Goal: Check status: Check status

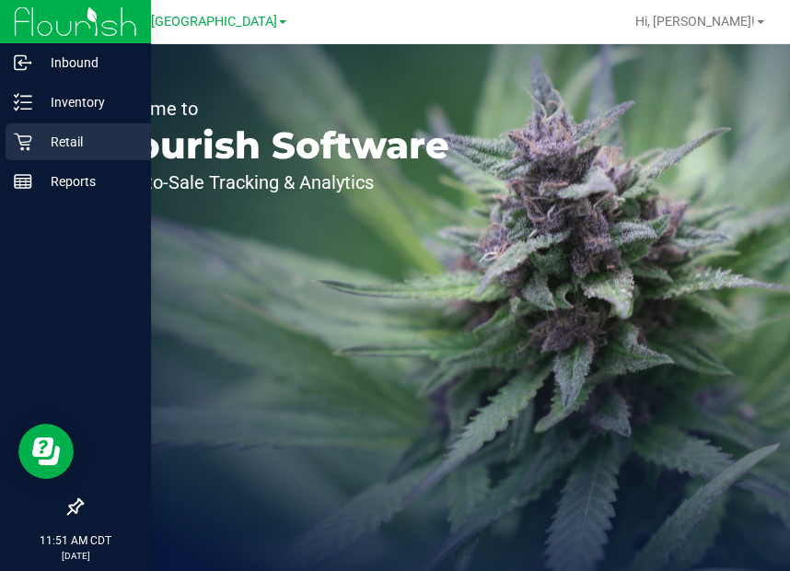
click at [26, 142] on icon at bounding box center [22, 141] width 17 height 17
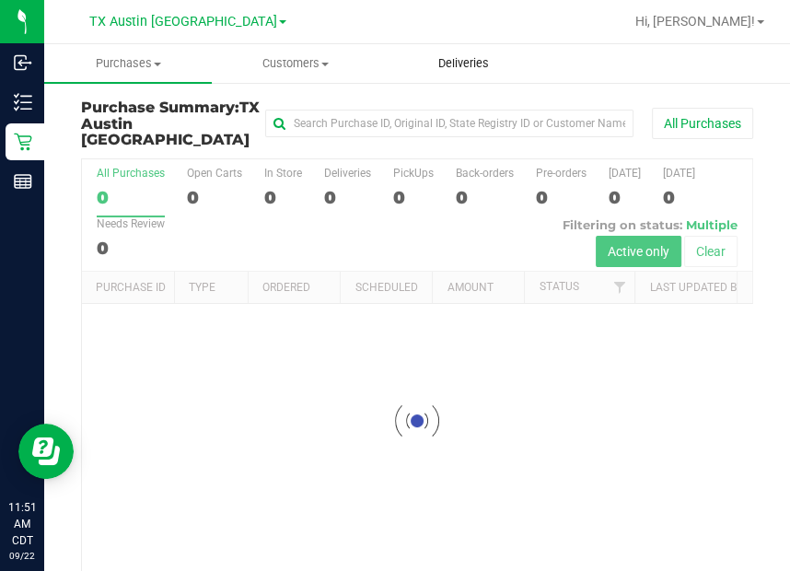
click at [478, 64] on span "Deliveries" at bounding box center [463, 63] width 100 height 17
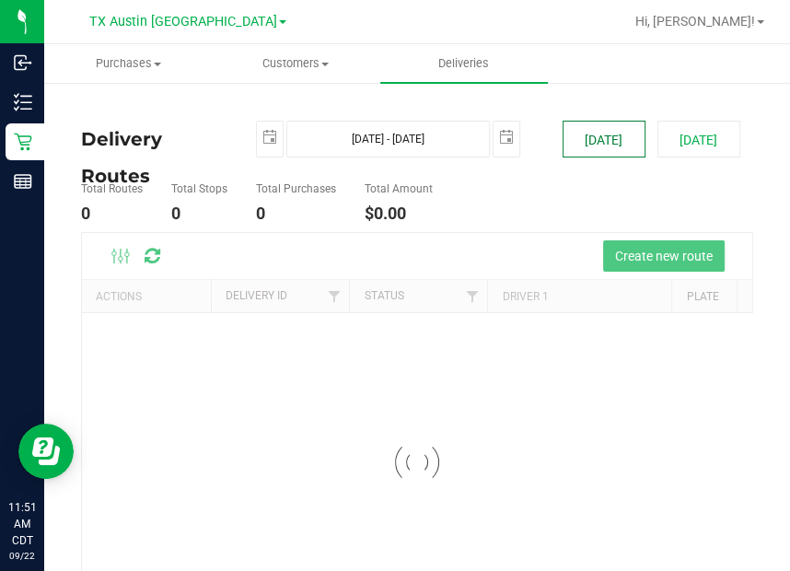
click at [609, 149] on button "[DATE]" at bounding box center [603, 139] width 83 height 37
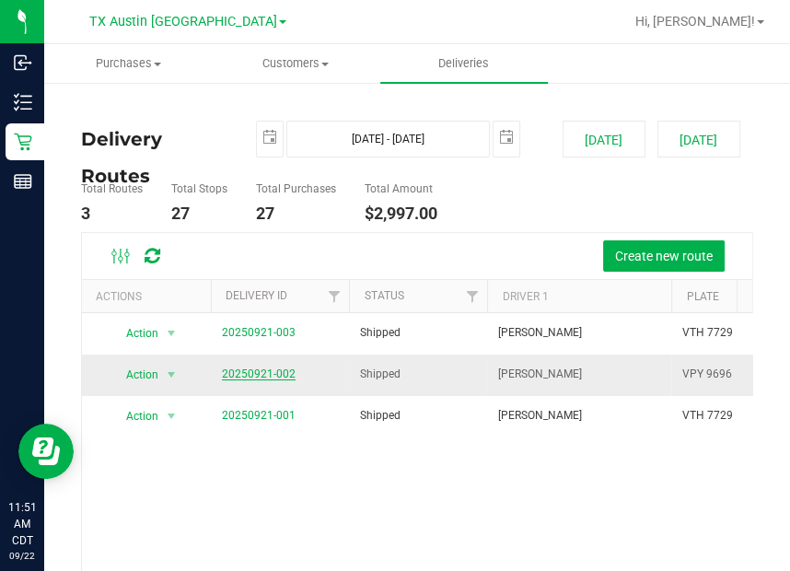
click at [265, 367] on link "20250921-002" at bounding box center [259, 373] width 74 height 13
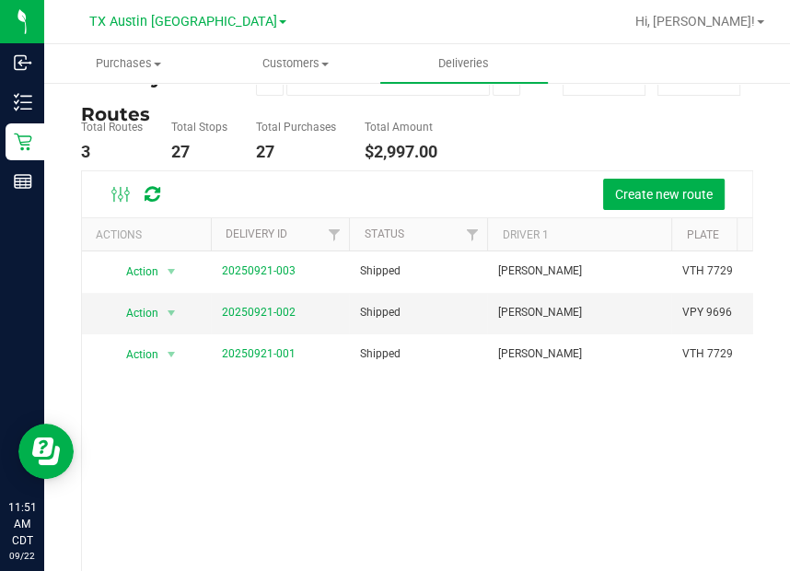
scroll to position [94, 0]
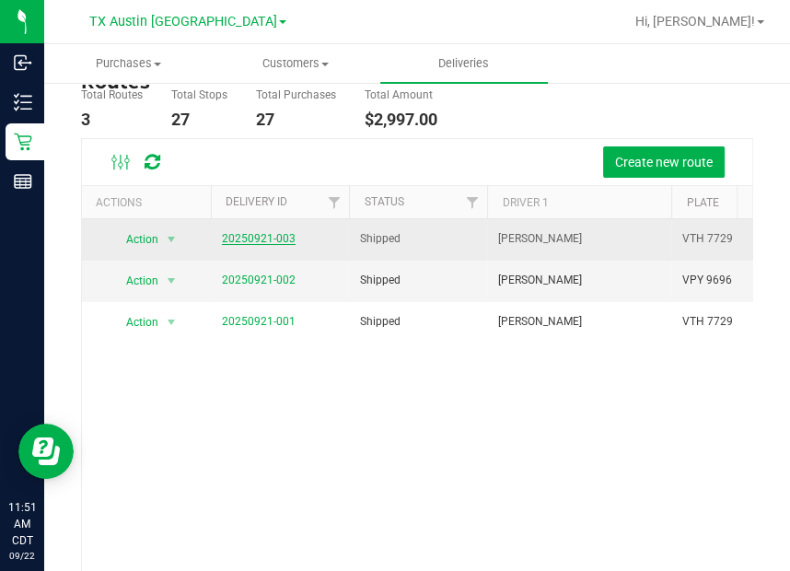
click at [264, 236] on link "20250921-003" at bounding box center [259, 238] width 74 height 13
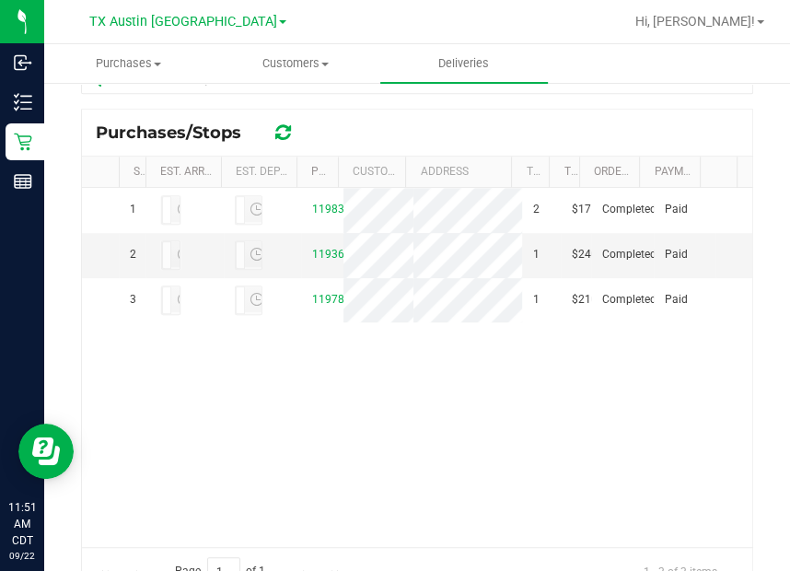
scroll to position [412, 0]
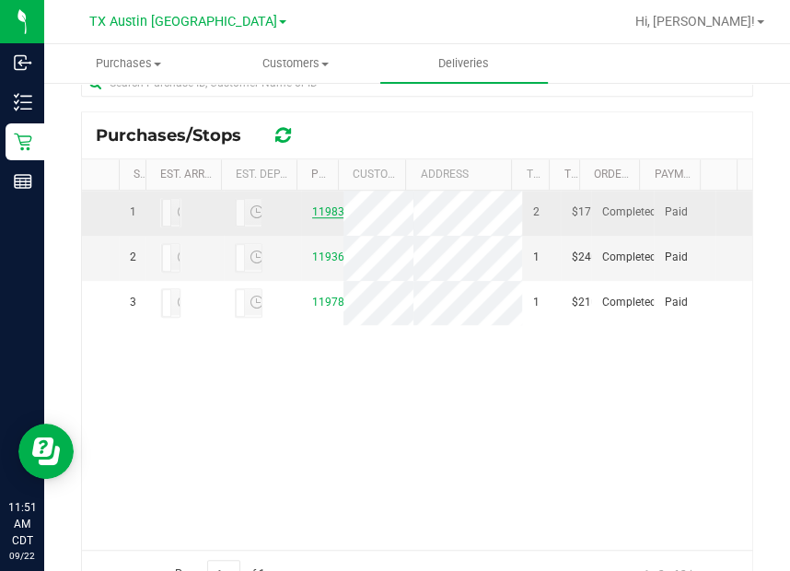
click at [320, 218] on link "11983171" at bounding box center [338, 211] width 52 height 13
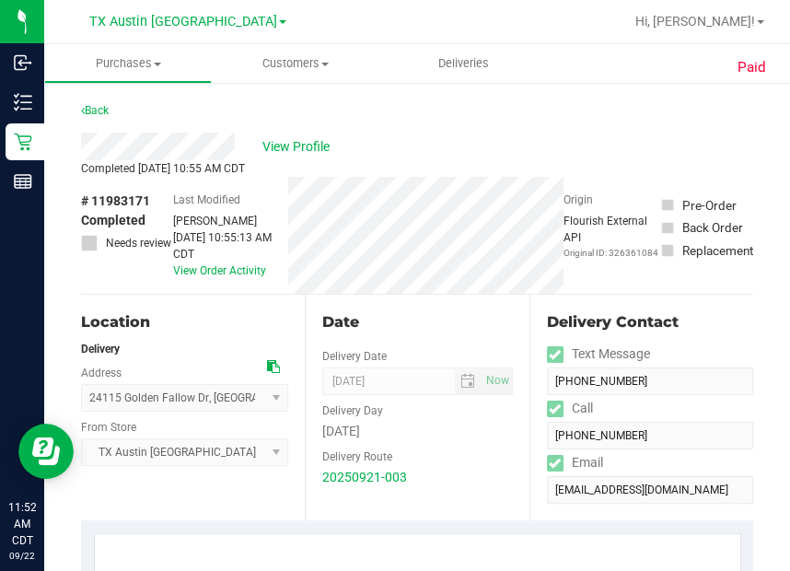
click at [412, 116] on div "Back" at bounding box center [417, 115] width 672 height 33
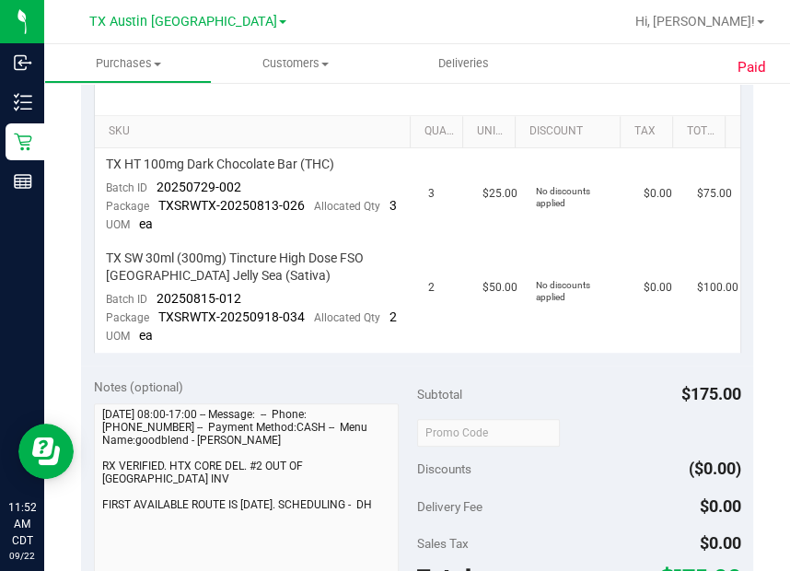
scroll to position [438, 0]
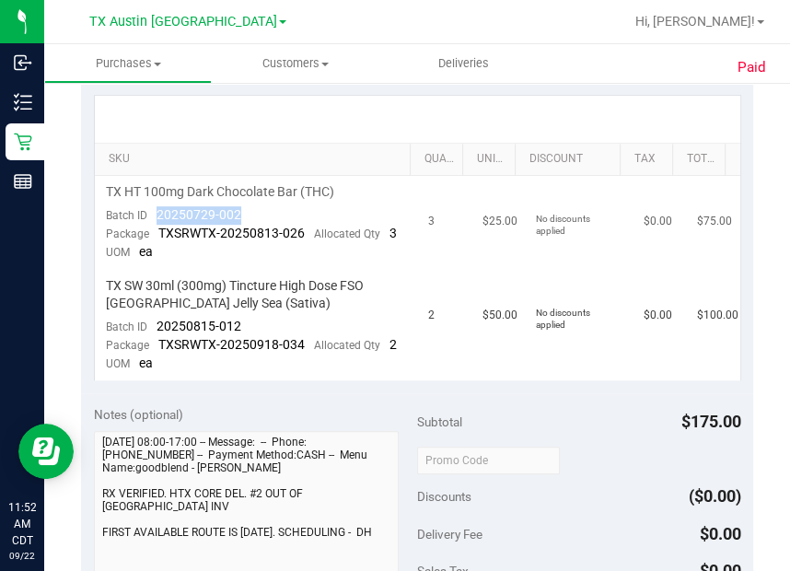
drag, startPoint x: 152, startPoint y: 212, endPoint x: 230, endPoint y: 213, distance: 78.2
click at [231, 213] on div "Batch ID 20250729-002" at bounding box center [173, 215] width 135 height 18
click at [248, 225] on span "TXSRWTX-20250813-026" at bounding box center [231, 232] width 146 height 15
drag, startPoint x: 154, startPoint y: 213, endPoint x: 239, endPoint y: 205, distance: 86.0
click at [249, 202] on td "TX HT 100mg Dark Chocolate Bar (THC) Batch ID 20250729-002 Package TXSRWTX-2025…" at bounding box center [256, 223] width 323 height 94
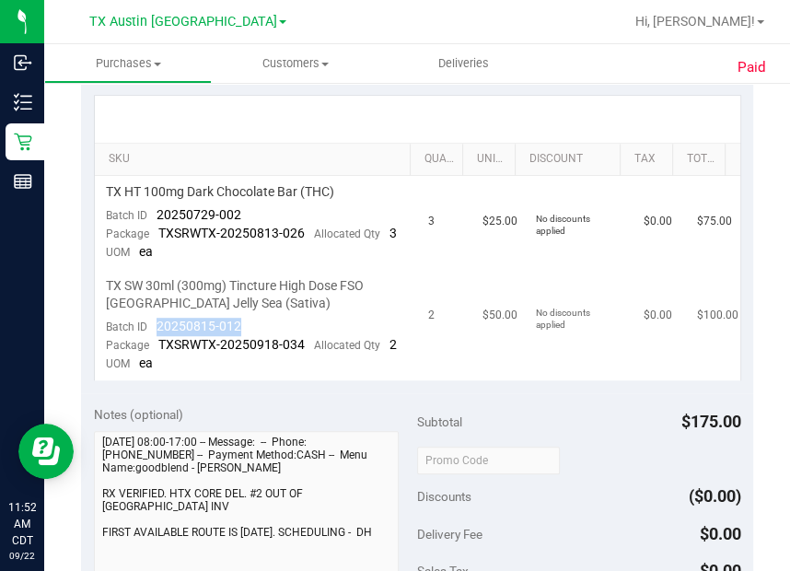
drag, startPoint x: 157, startPoint y: 338, endPoint x: 245, endPoint y: 335, distance: 87.5
click at [245, 335] on td "TX SW 30ml (300mg) Tincture High Dose FSO [GEOGRAPHIC_DATA] Jelly Sea (Sativa) …" at bounding box center [256, 325] width 323 height 110
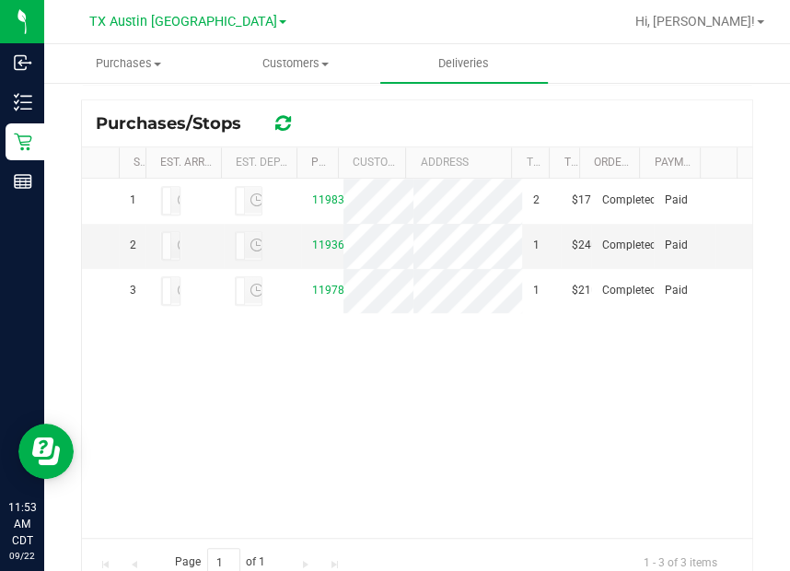
scroll to position [461, 0]
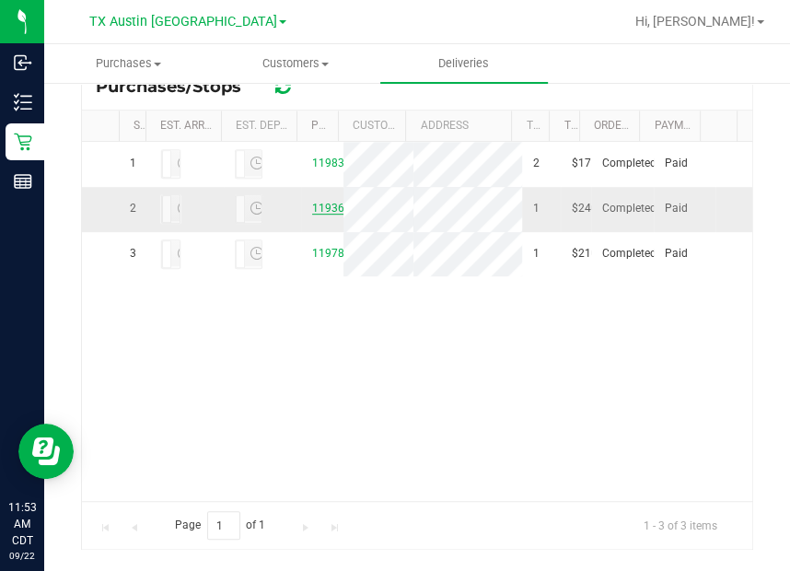
click at [317, 214] on link "11936046" at bounding box center [338, 208] width 52 height 13
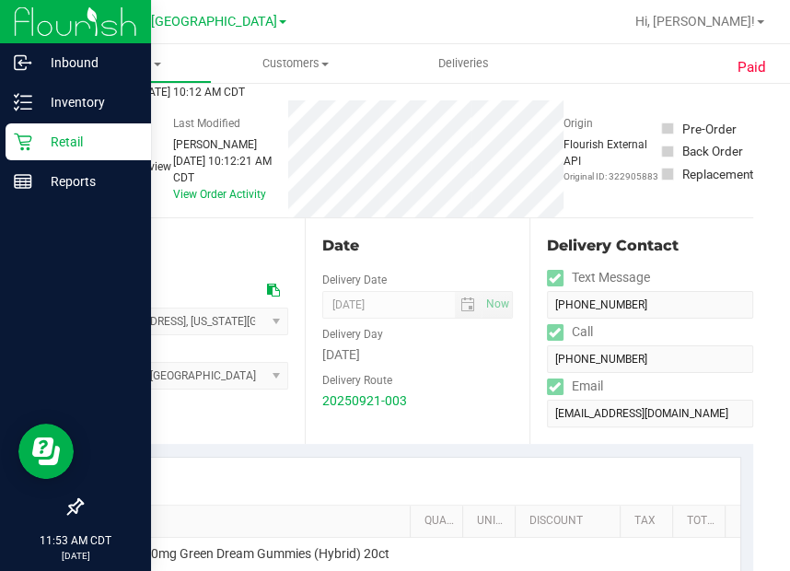
scroll to position [17, 0]
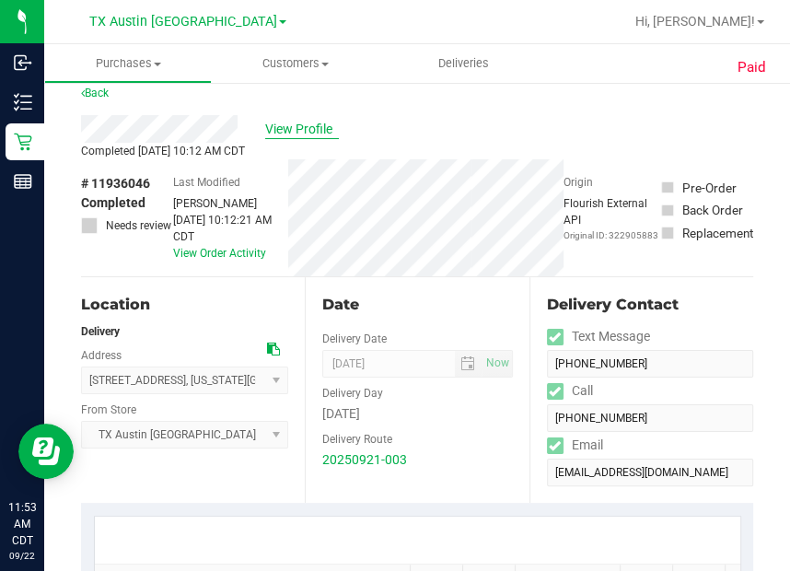
click at [284, 132] on span "View Profile" at bounding box center [302, 129] width 74 height 19
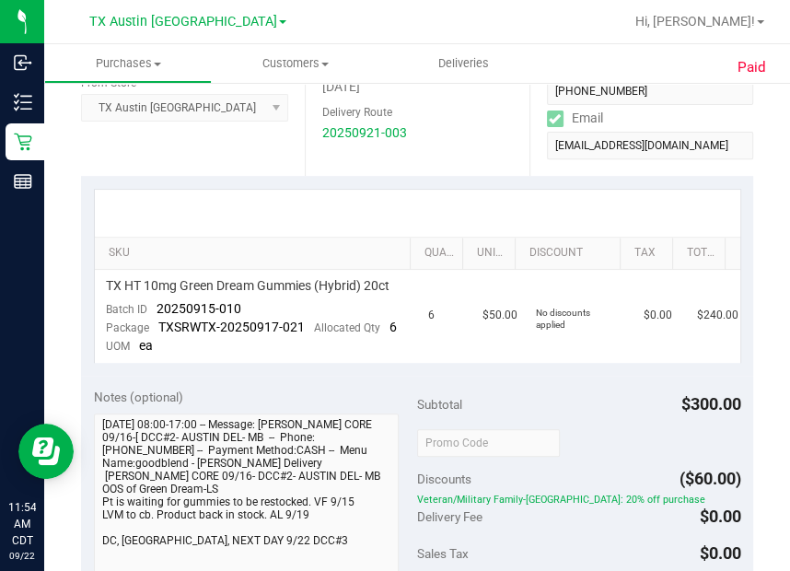
scroll to position [350, 0]
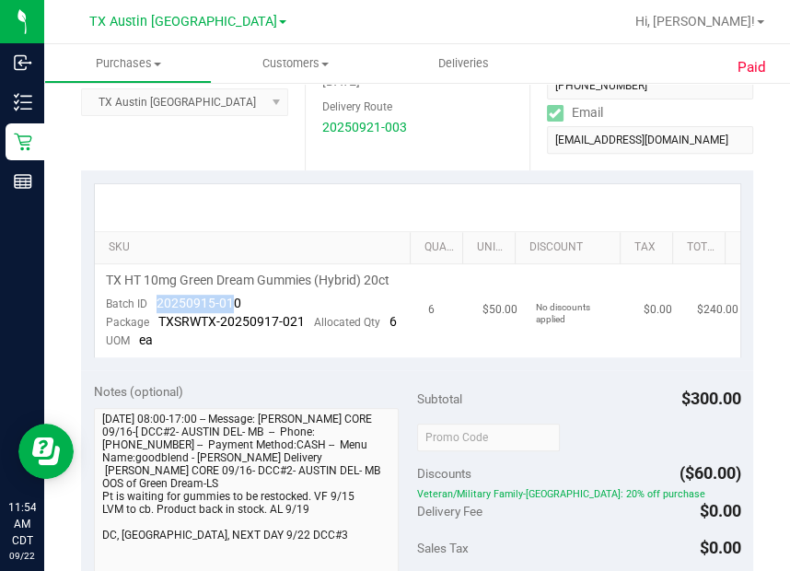
drag, startPoint x: 157, startPoint y: 319, endPoint x: 238, endPoint y: 323, distance: 81.1
click at [238, 313] on div "Batch ID 20250915-010" at bounding box center [173, 303] width 135 height 18
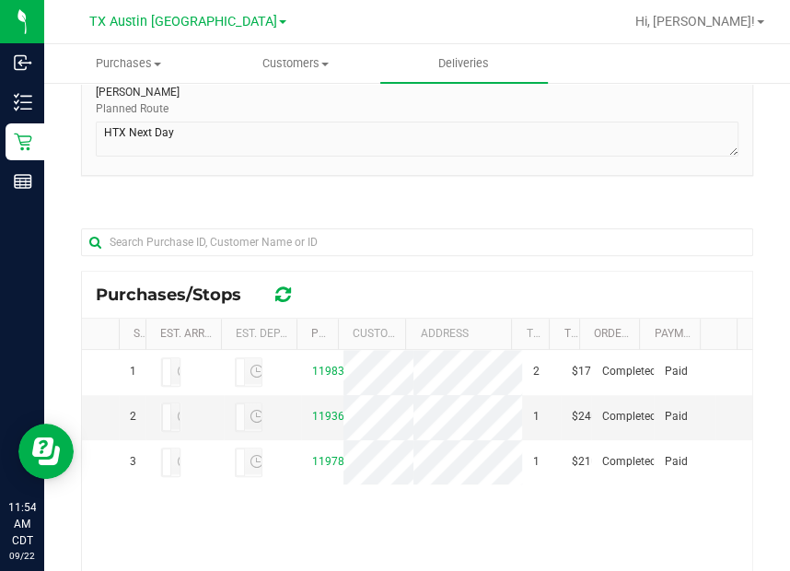
scroll to position [486, 0]
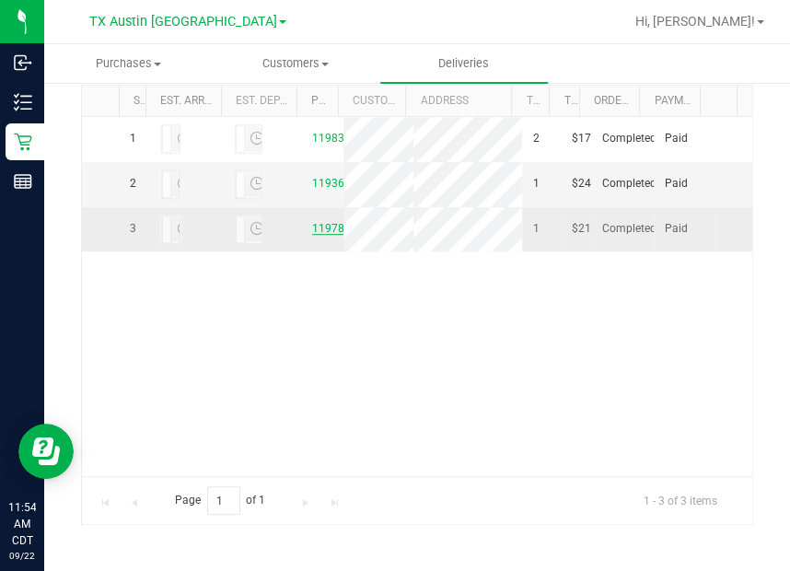
click at [319, 235] on link "11978752" at bounding box center [338, 228] width 52 height 13
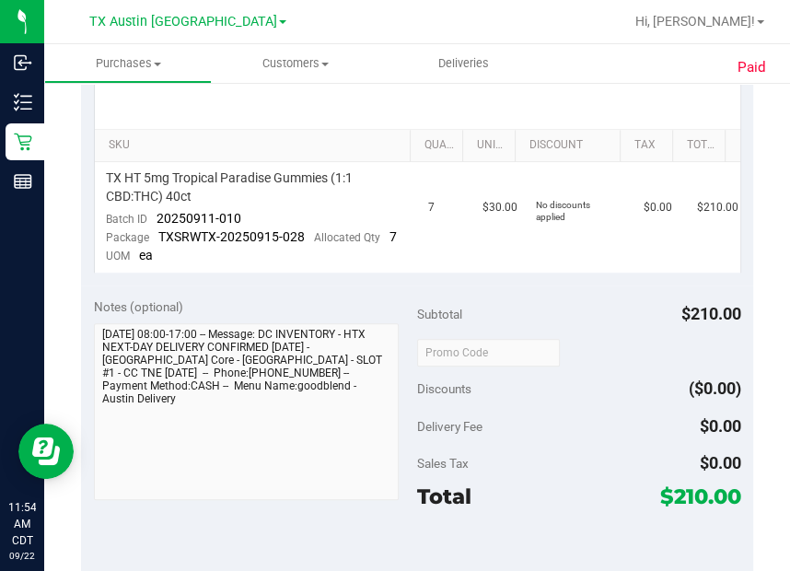
scroll to position [446, 0]
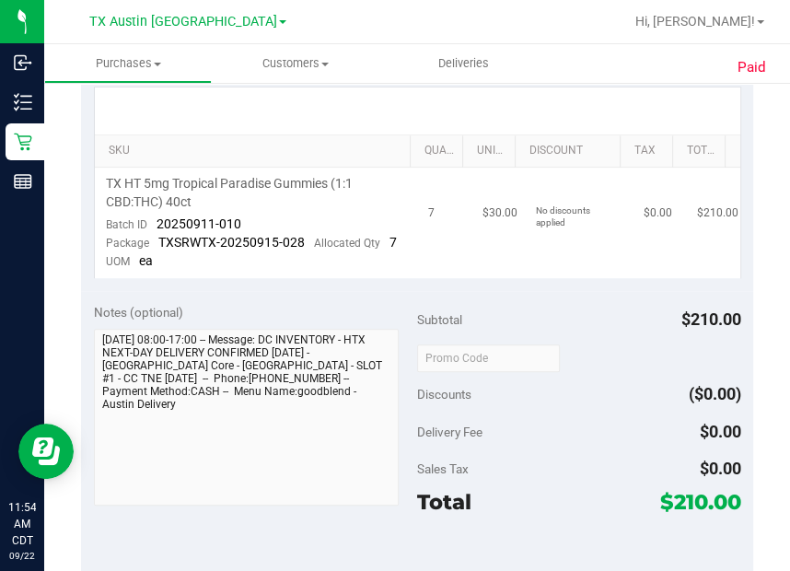
click at [181, 278] on td "TX HT 5mg Tropical Paradise Gummies (1:1 CBD:THC) 40ct Batch ID 20250911-010 Pa…" at bounding box center [256, 222] width 323 height 110
drag, startPoint x: 156, startPoint y: 222, endPoint x: 241, endPoint y: 212, distance: 85.3
click at [241, 212] on td "TX HT 5mg Tropical Paradise Gummies (1:1 CBD:THC) 40ct Batch ID 20250911-010 Pa…" at bounding box center [256, 222] width 323 height 110
